Goal: Task Accomplishment & Management: Manage account settings

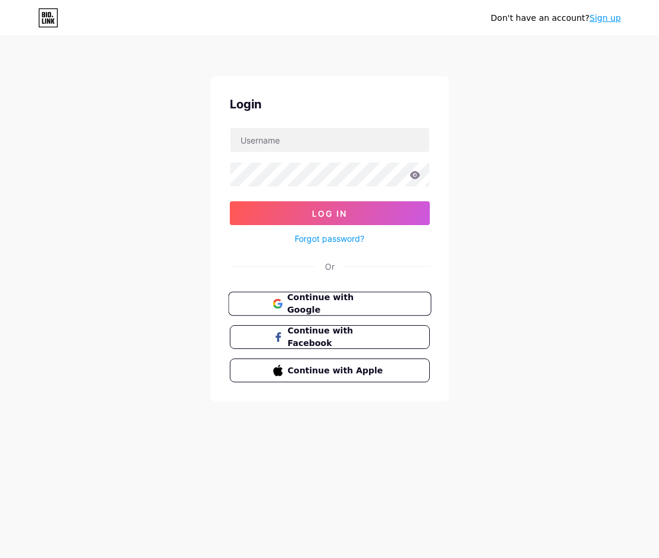
click at [328, 305] on span "Continue with Google" at bounding box center [336, 304] width 99 height 26
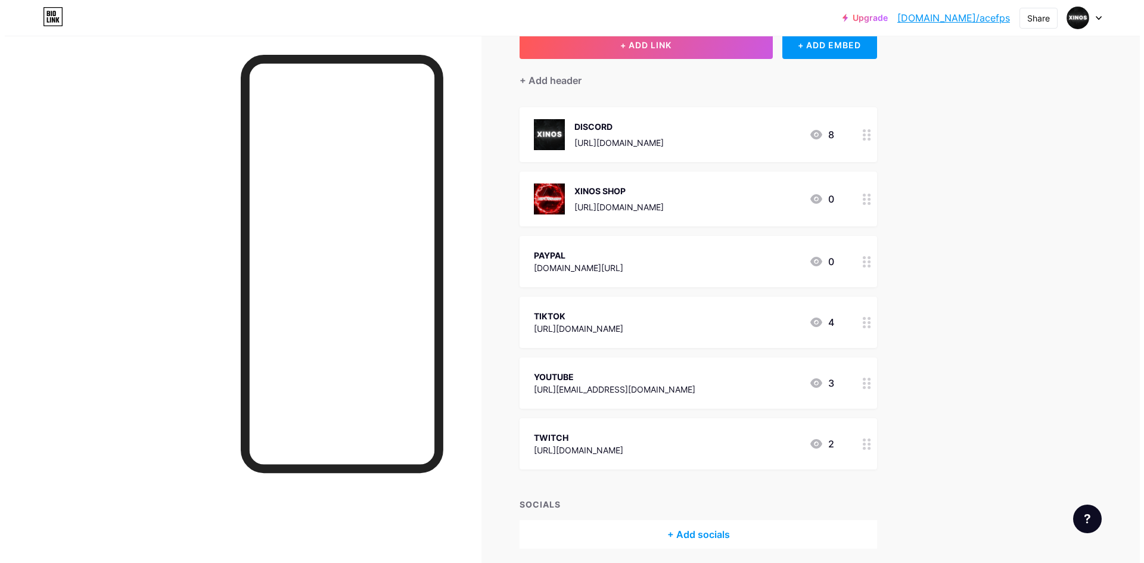
scroll to position [125, 0]
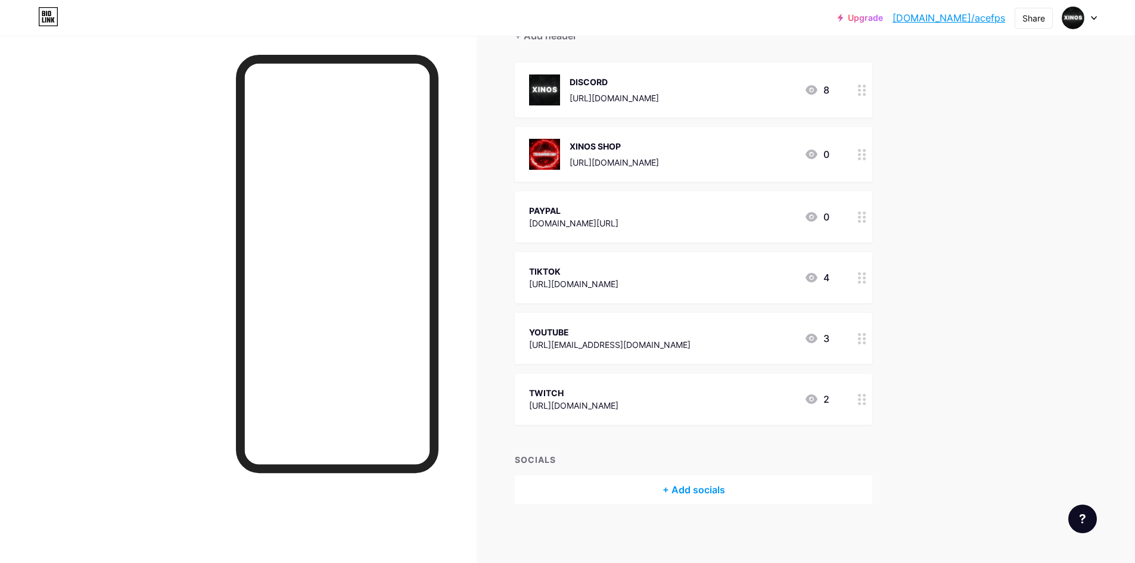
click at [659, 344] on div "YOUTUBE [URL][EMAIL_ADDRESS][DOMAIN_NAME] 3" at bounding box center [679, 338] width 300 height 27
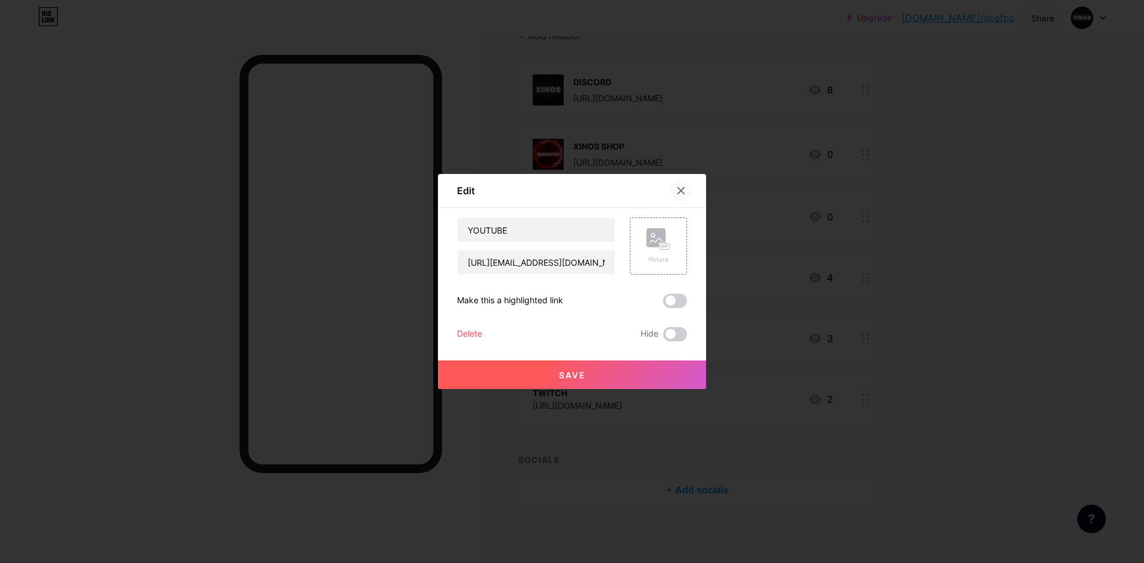
click at [659, 191] on icon at bounding box center [681, 191] width 10 height 10
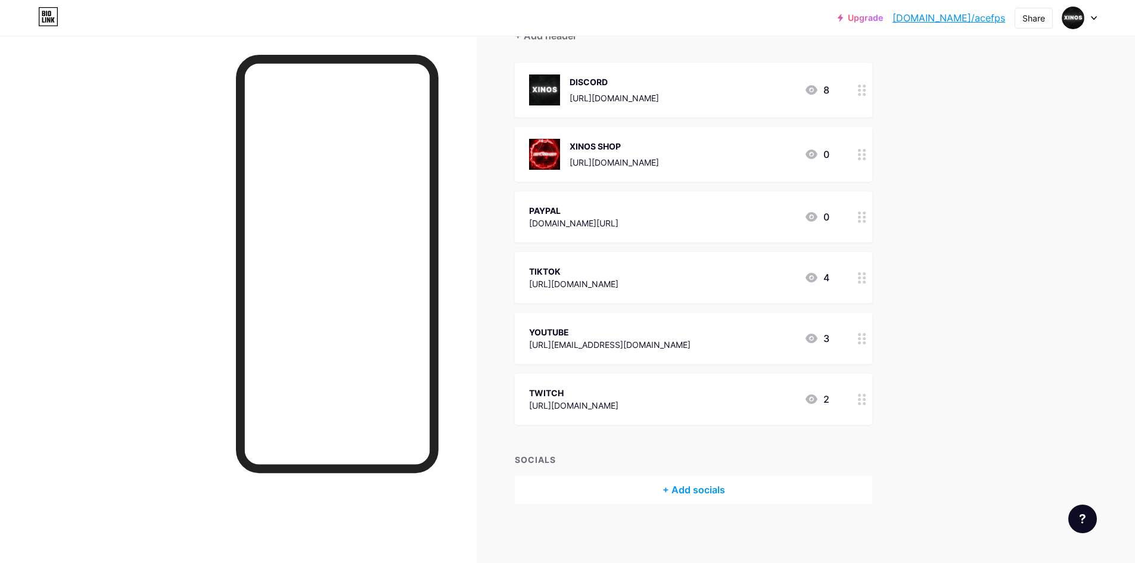
click at [659, 343] on div "YOUTUBE [URL][EMAIL_ADDRESS][DOMAIN_NAME] 3" at bounding box center [679, 338] width 300 height 27
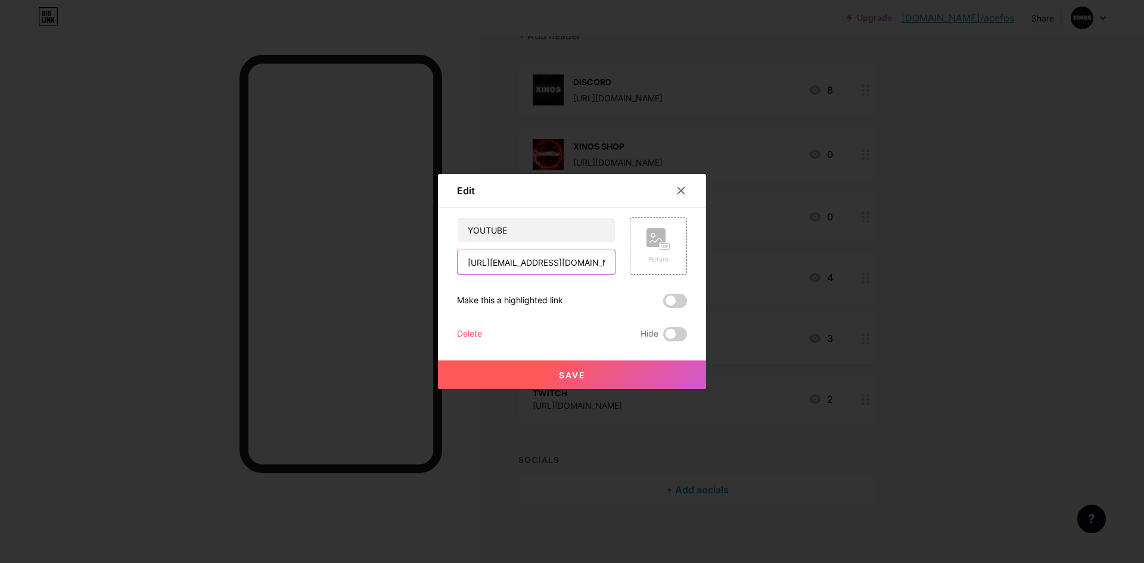
scroll to position [0, 32]
drag, startPoint x: 462, startPoint y: 264, endPoint x: 714, endPoint y: 265, distance: 252.6
click at [659, 265] on div "Edit Content YouTube Play YouTube video without leaving your page. ADD Vimeo Pl…" at bounding box center [572, 281] width 1144 height 563
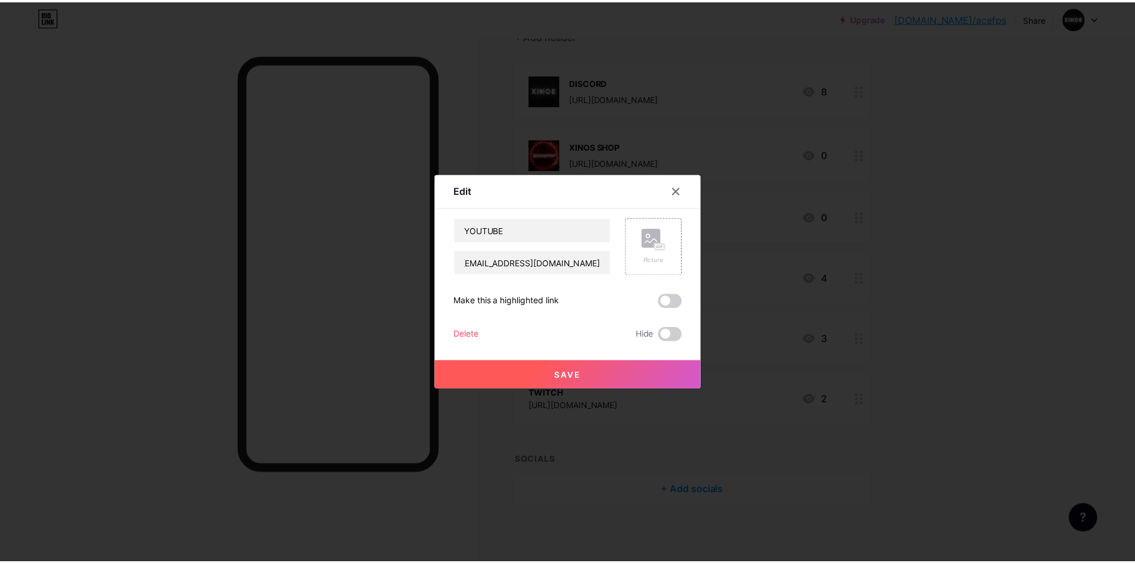
scroll to position [0, 0]
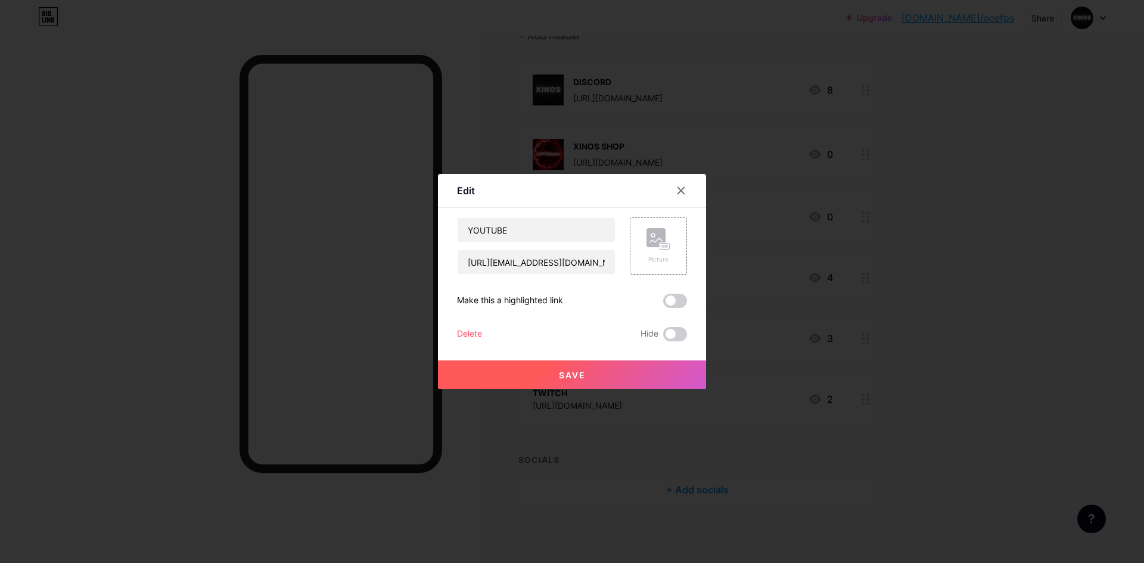
click at [636, 374] on button "Save" at bounding box center [572, 374] width 268 height 29
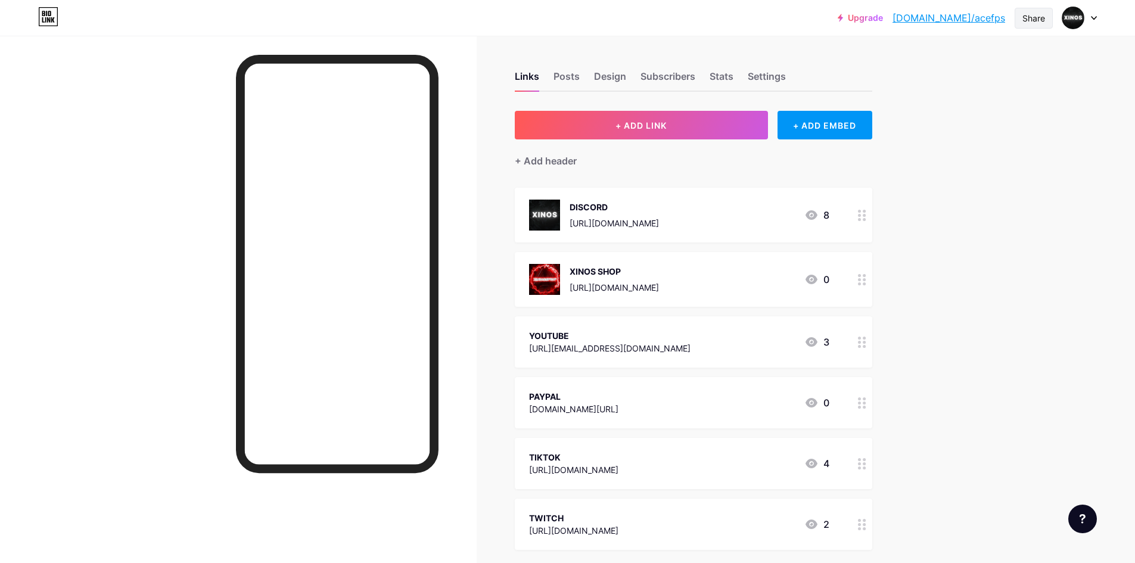
click at [659, 20] on div "Share" at bounding box center [1033, 18] width 23 height 13
click at [659, 57] on div "Copy link" at bounding box center [964, 61] width 178 height 29
